Goal: Task Accomplishment & Management: Manage account settings

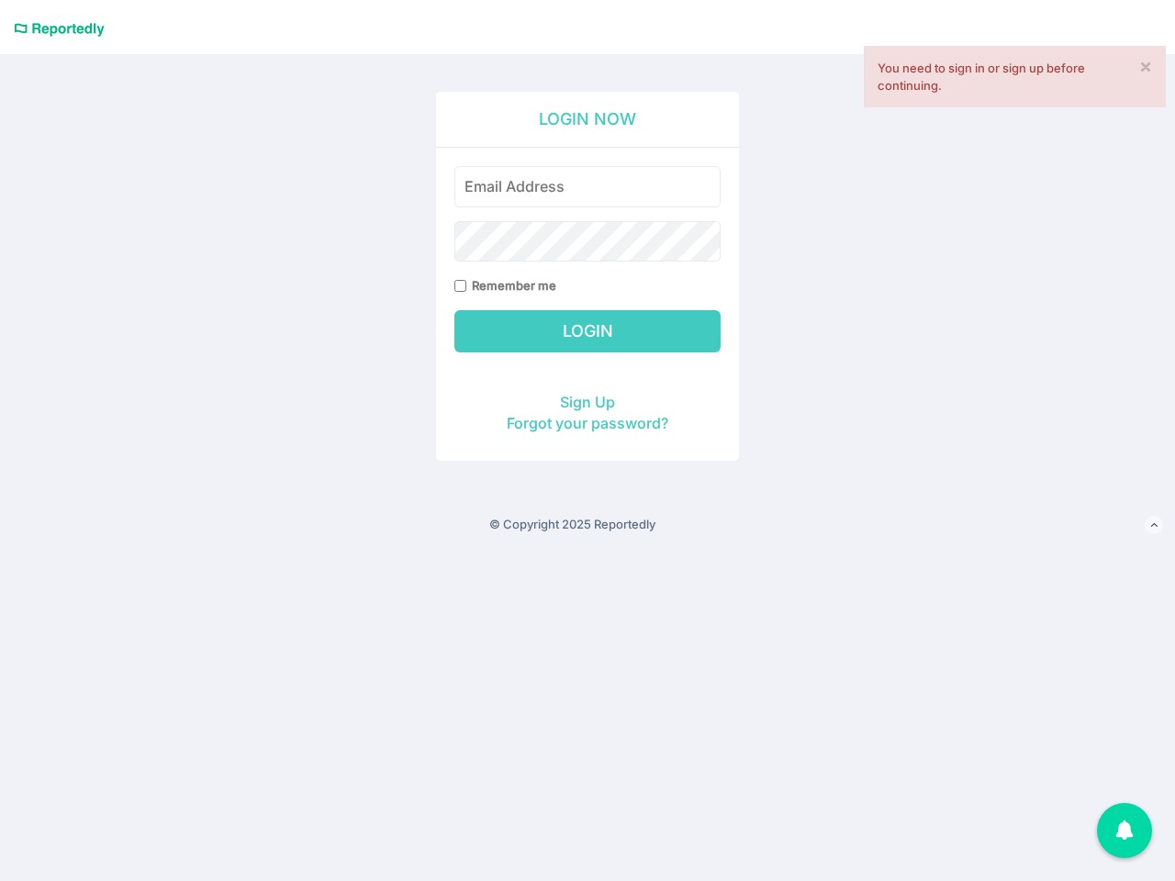
click at [587, 271] on div "Remember me" at bounding box center [587, 231] width 266 height 130
click at [1154, 526] on icon at bounding box center [1153, 525] width 7 height 12
click at [1124, 831] on div "1" at bounding box center [1124, 830] width 55 height 55
